Goal: Information Seeking & Learning: Learn about a topic

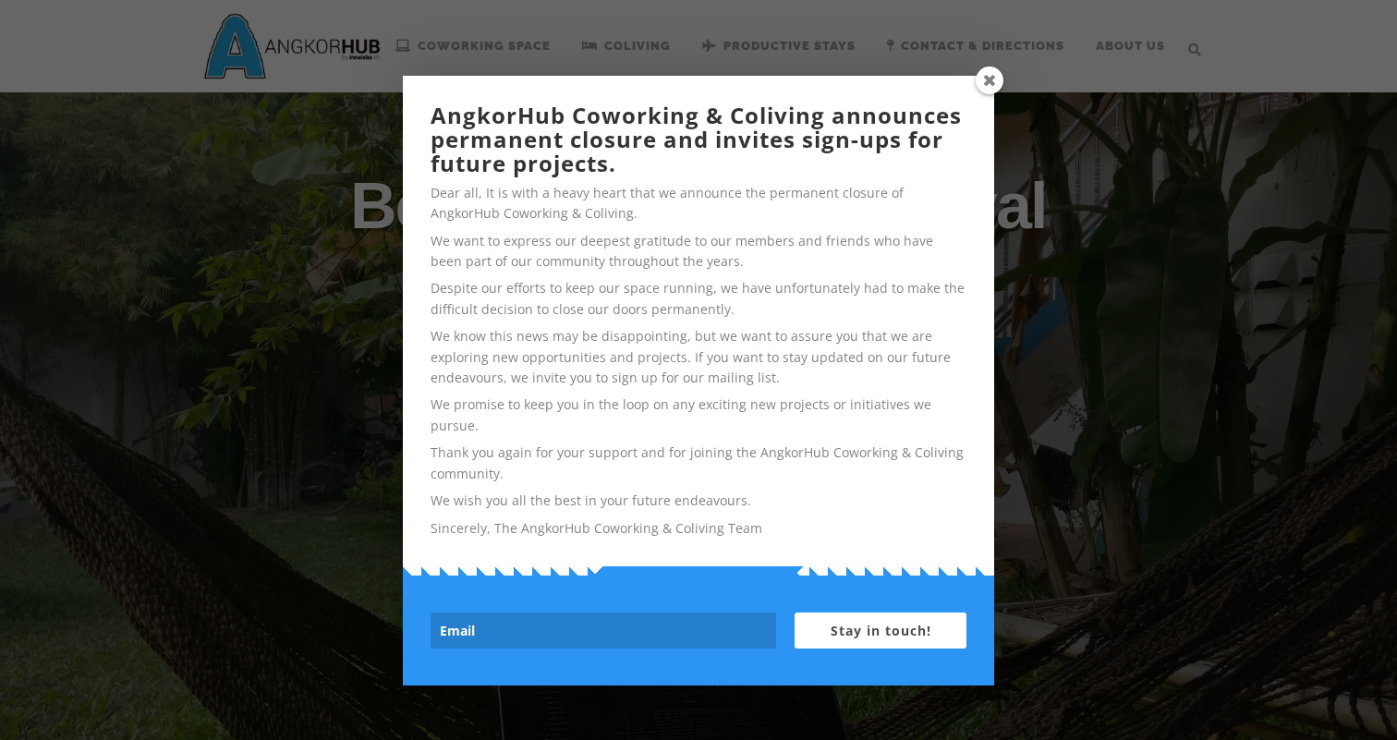
click at [985, 79] on span at bounding box center [990, 81] width 28 height 28
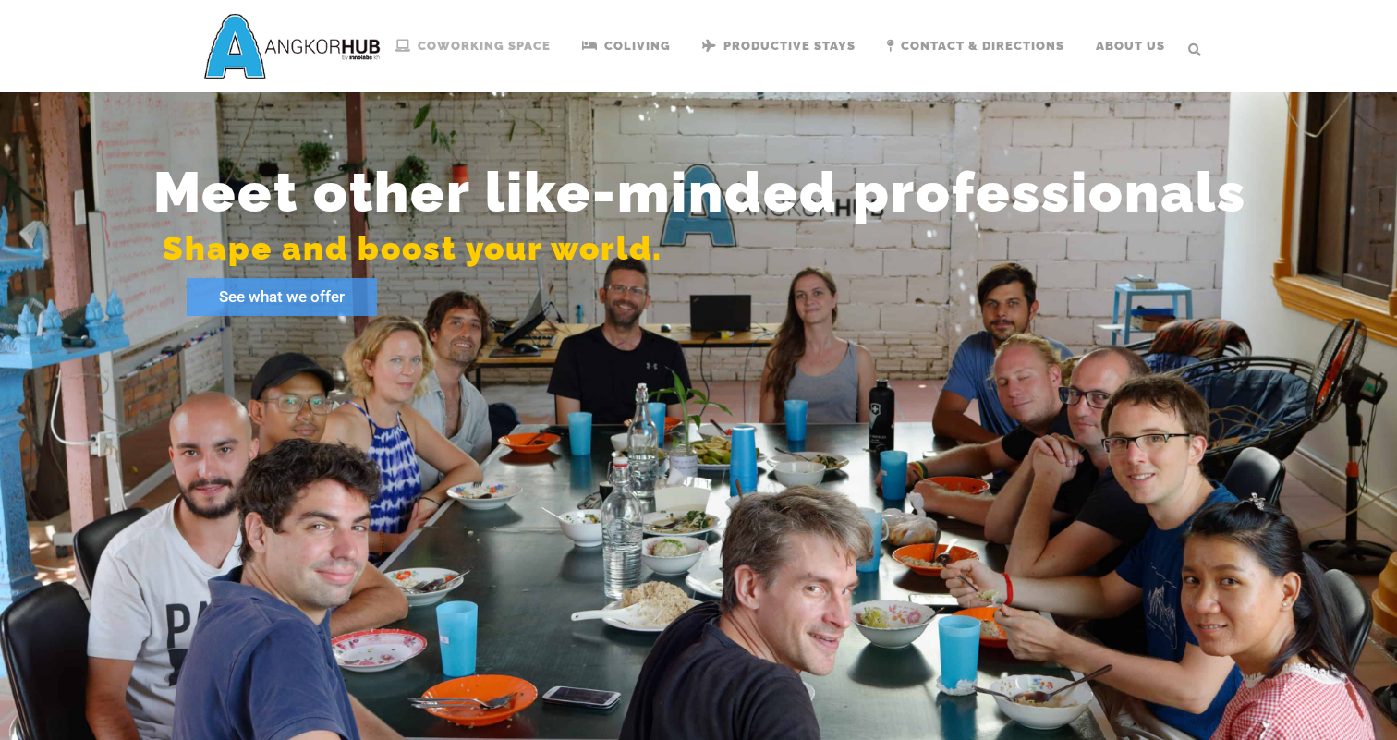
click at [551, 48] on span "Coworking Space" at bounding box center [484, 46] width 133 height 14
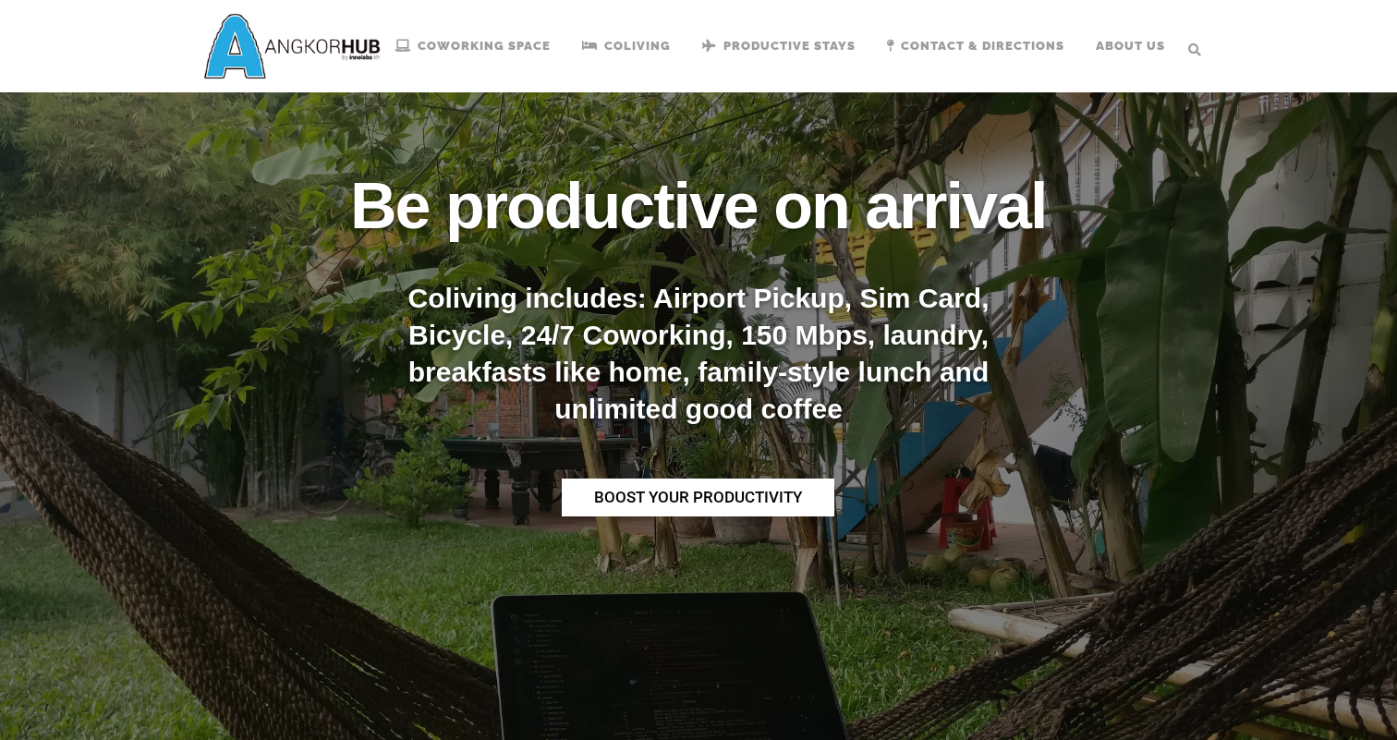
click at [723, 517] on rs-layer "BOOST YOUR PRODUCTIVITY" at bounding box center [698, 498] width 273 height 38
